Goal: Task Accomplishment & Management: Complete application form

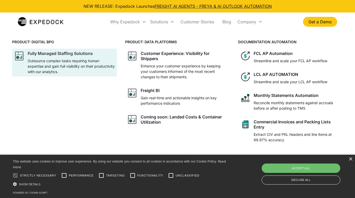
click at [35, 55] on div "Fully Managed Staffing Solutions" at bounding box center [60, 53] width 65 height 5
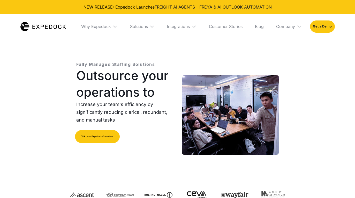
select select
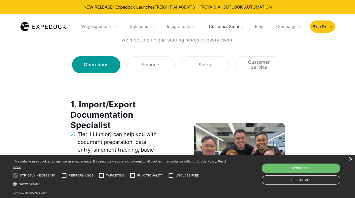
scroll to position [698, 0]
